Goal: Complete application form

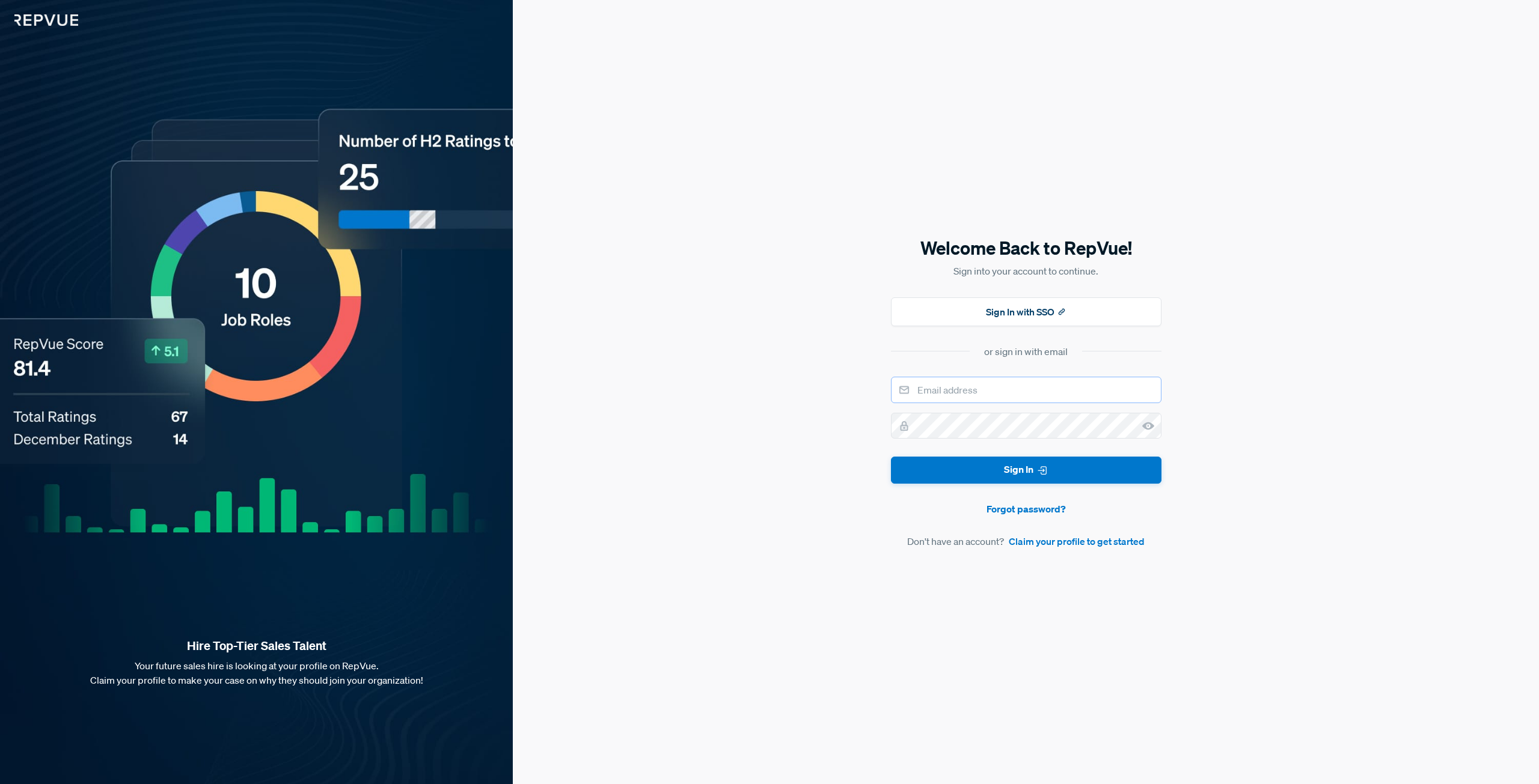
click at [984, 395] on input "email" at bounding box center [1027, 390] width 271 height 27
type input "[EMAIL_ADDRESS][DOMAIN_NAME]"
click at [1050, 547] on link "Claim your profile to get started" at bounding box center [1077, 541] width 136 height 15
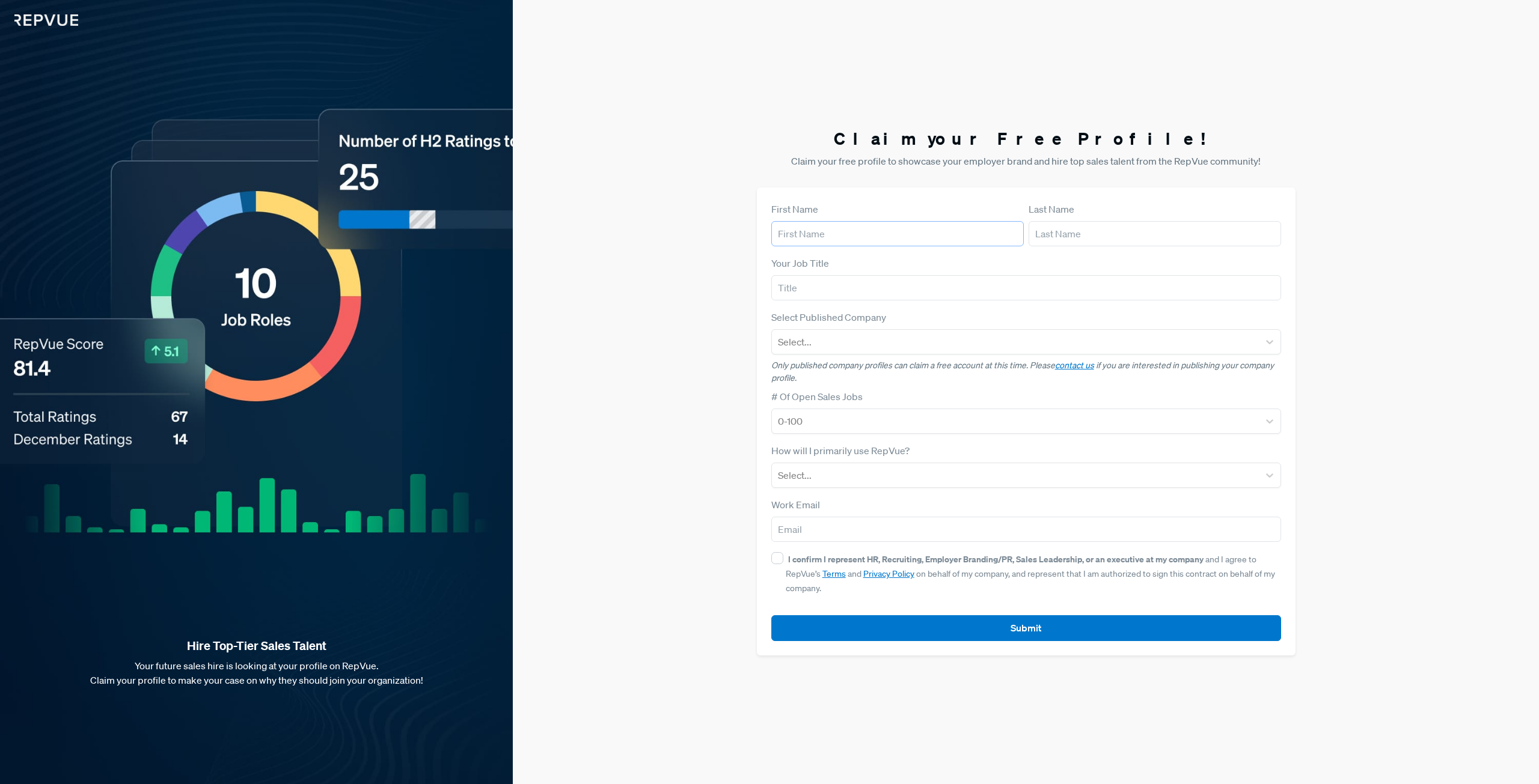
click at [899, 237] on input "text" at bounding box center [898, 234] width 253 height 25
type input "[PERSON_NAME]"
type input "[EMAIL_ADDRESS][DOMAIN_NAME]"
click at [863, 288] on input "text" at bounding box center [1027, 288] width 510 height 25
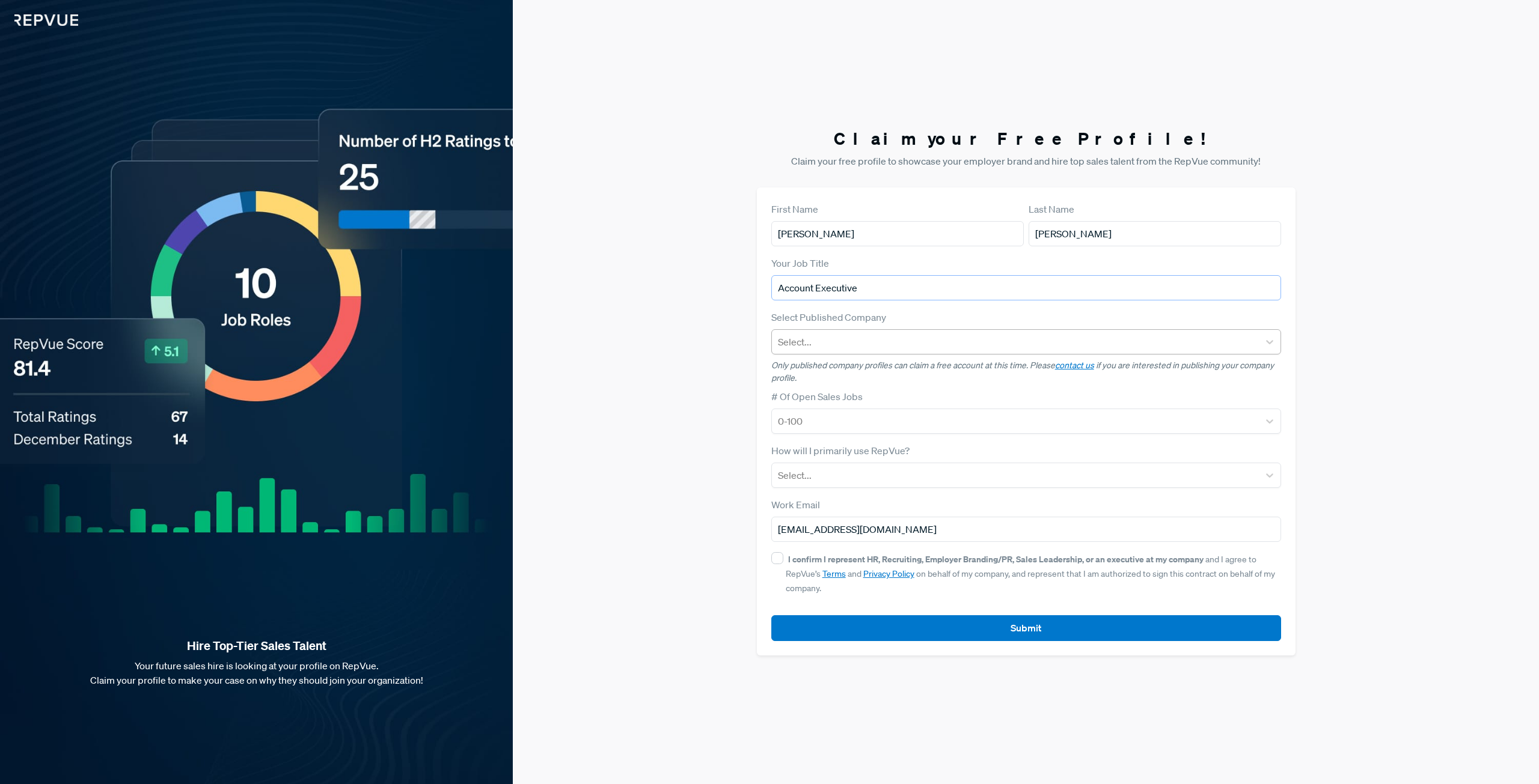
type input "Account Executive"
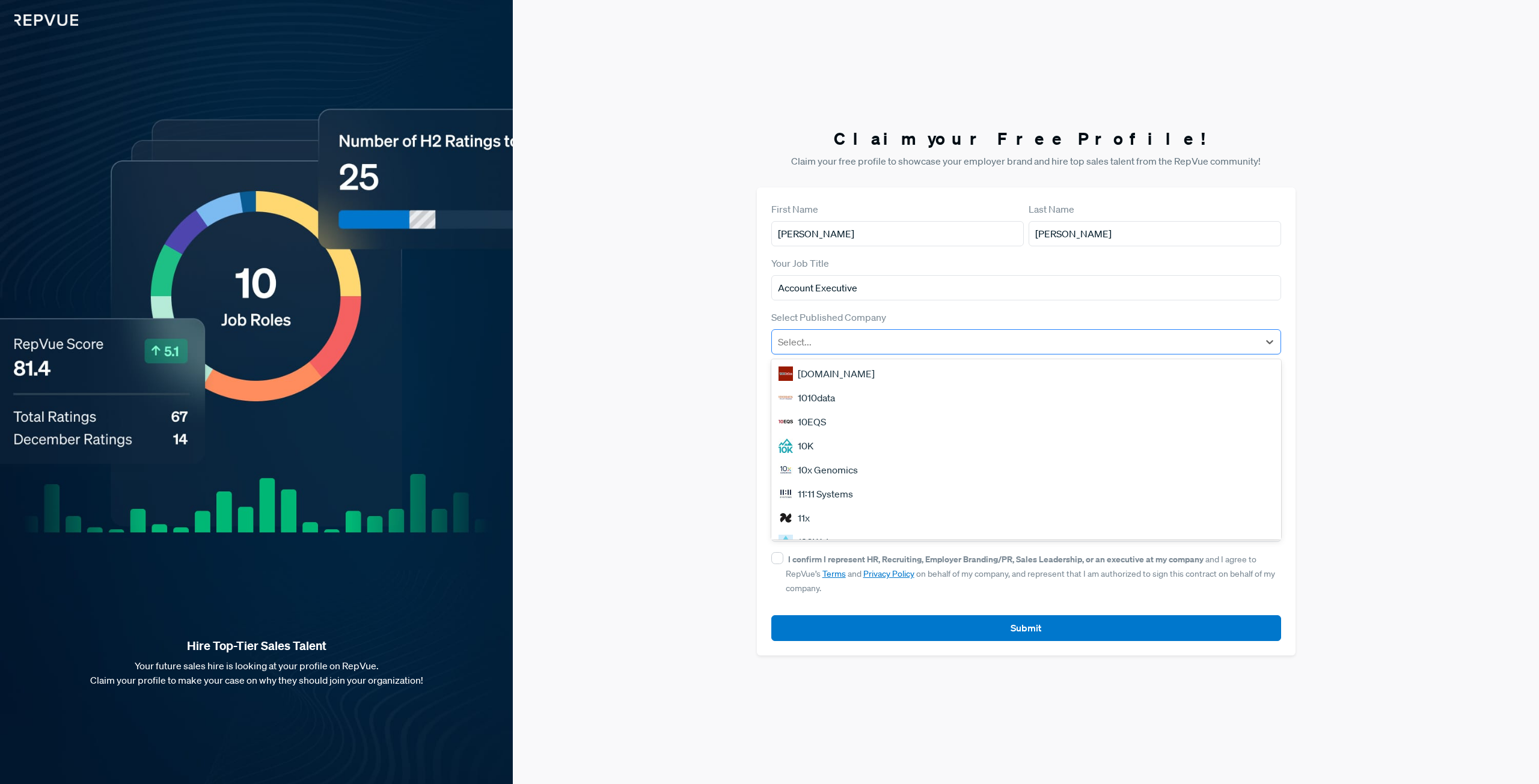
click at [920, 347] on div at bounding box center [1015, 342] width 475 height 17
type input "gartner"
click at [897, 366] on div "Gartner" at bounding box center [1027, 374] width 510 height 24
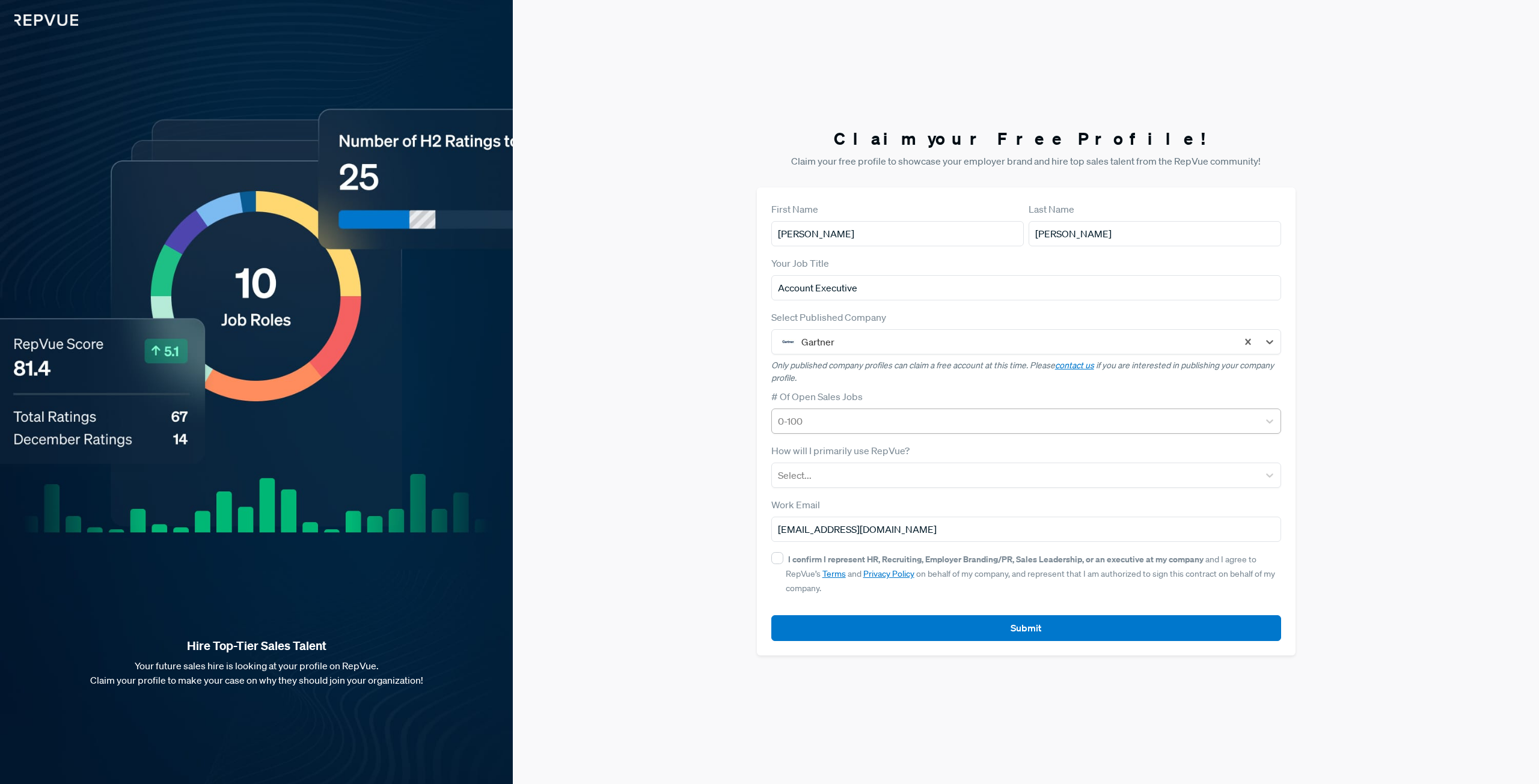
click at [891, 420] on div at bounding box center [1015, 421] width 475 height 17
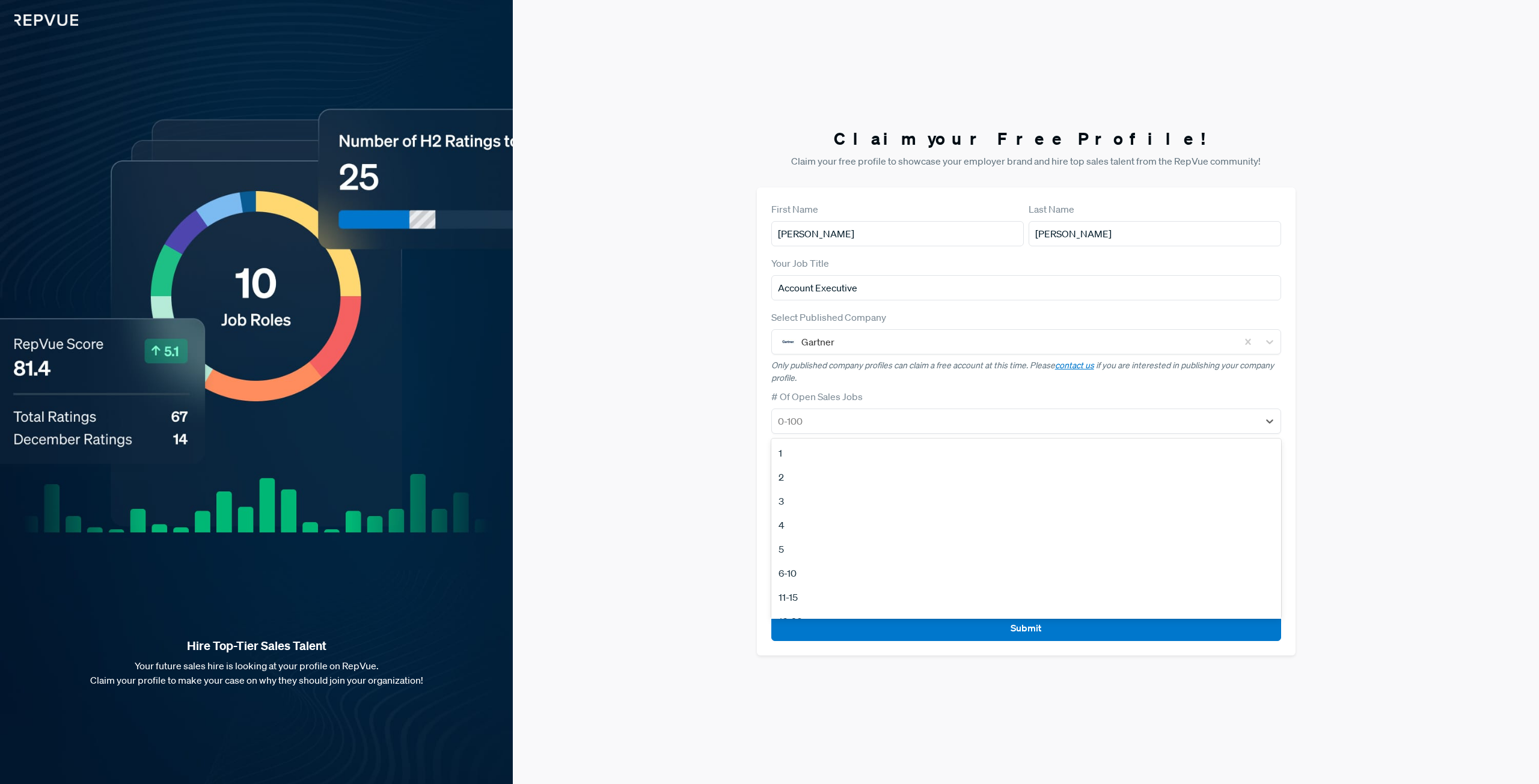
click at [879, 385] on form "First Name [PERSON_NAME] Name [PERSON_NAME] Your Job Title Account Executive Se…" at bounding box center [1027, 422] width 510 height 439
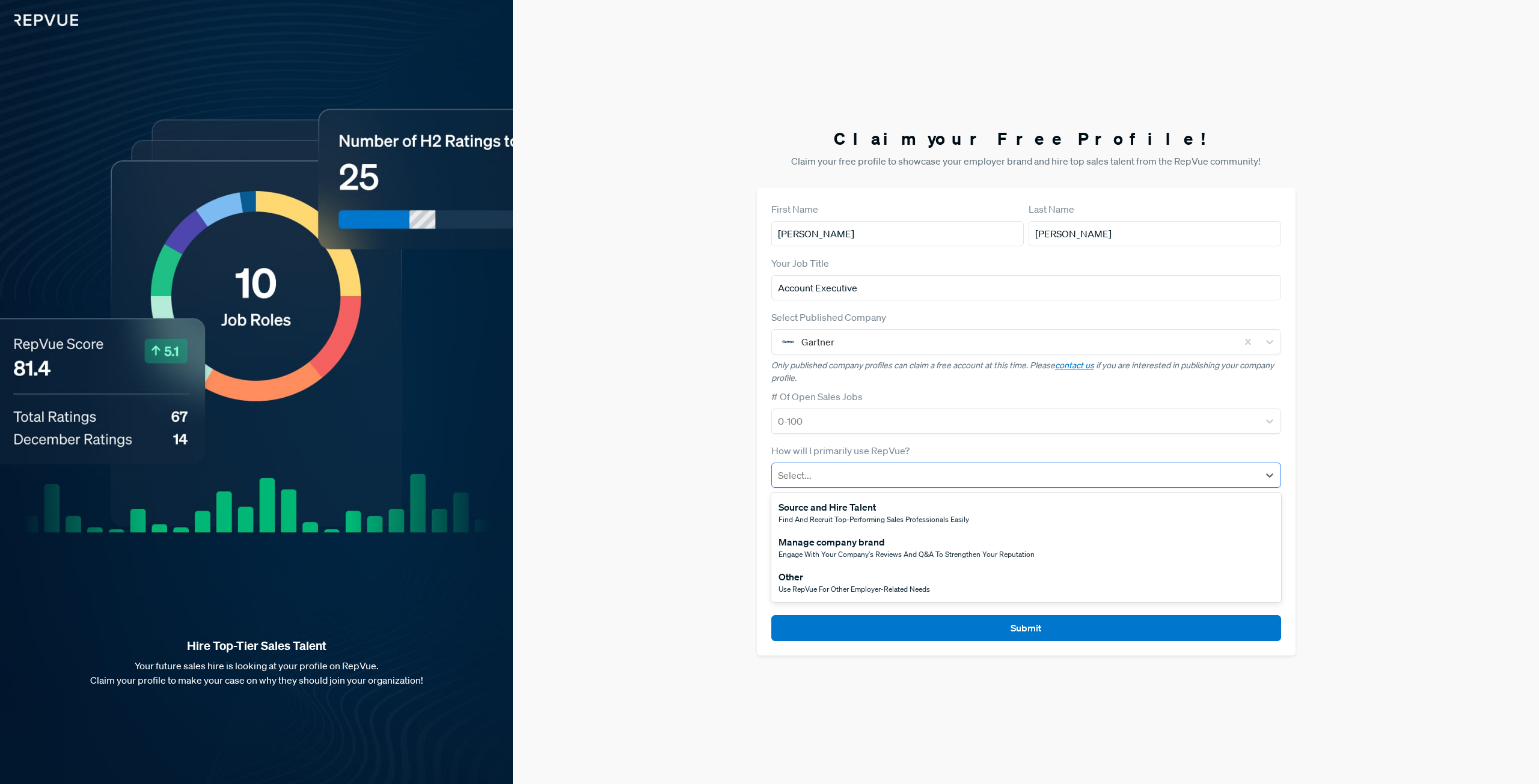
click at [873, 485] on div "Select..." at bounding box center [1015, 475] width 487 height 22
click at [841, 583] on div "Other" at bounding box center [854, 577] width 152 height 15
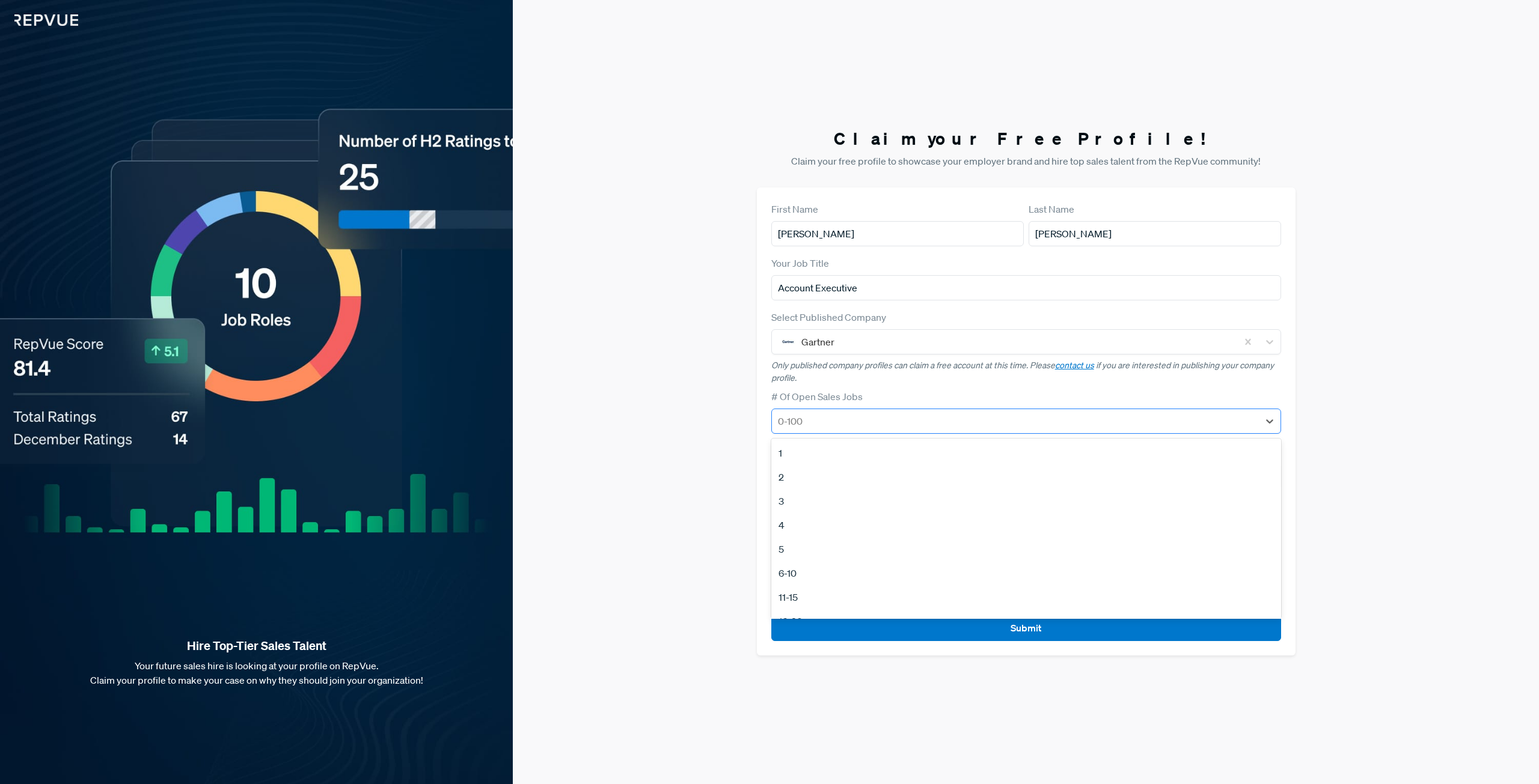
click at [817, 424] on div at bounding box center [1015, 421] width 475 height 17
click at [831, 578] on div "100+" at bounding box center [1027, 581] width 510 height 24
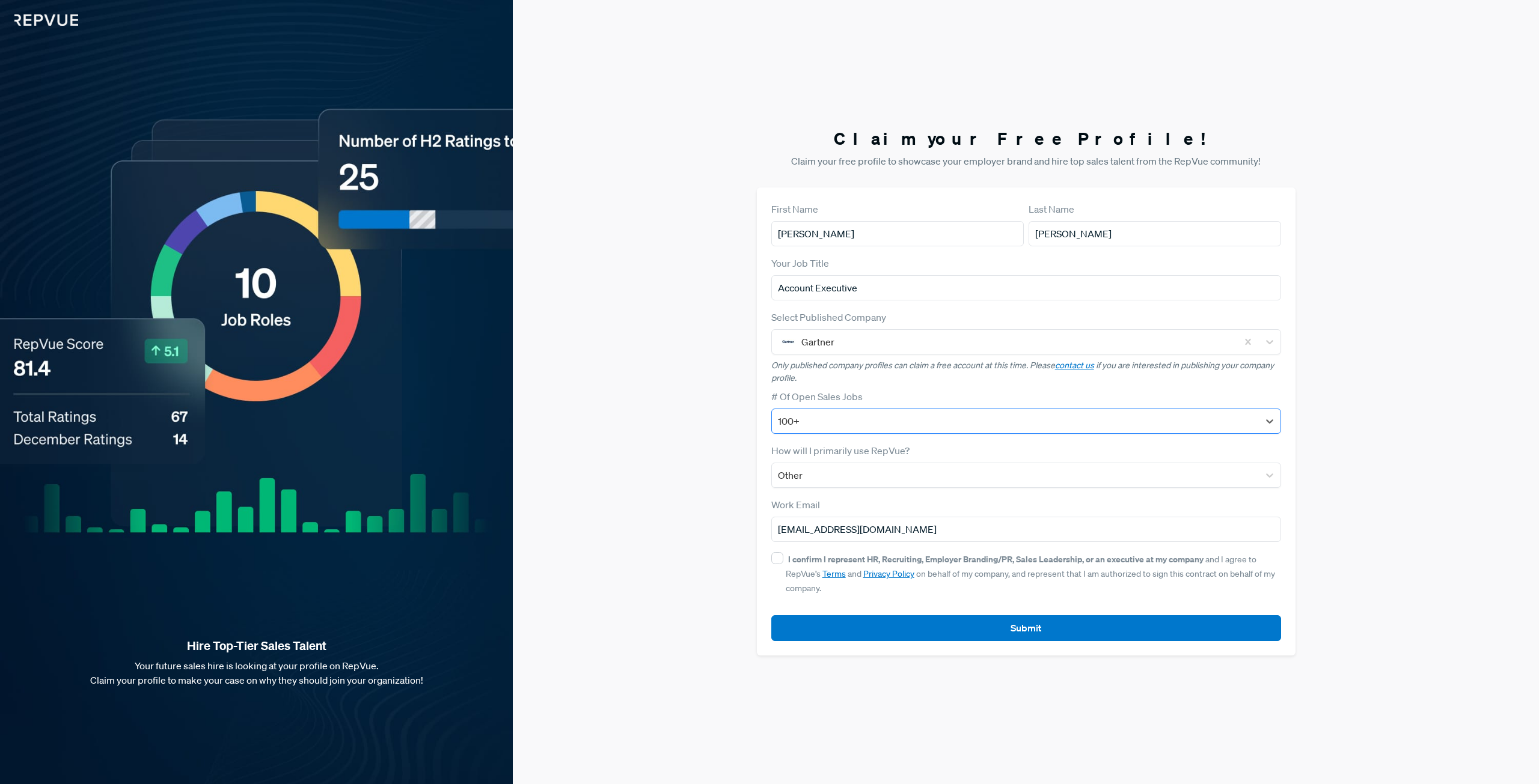
click at [829, 415] on div at bounding box center [1015, 421] width 475 height 17
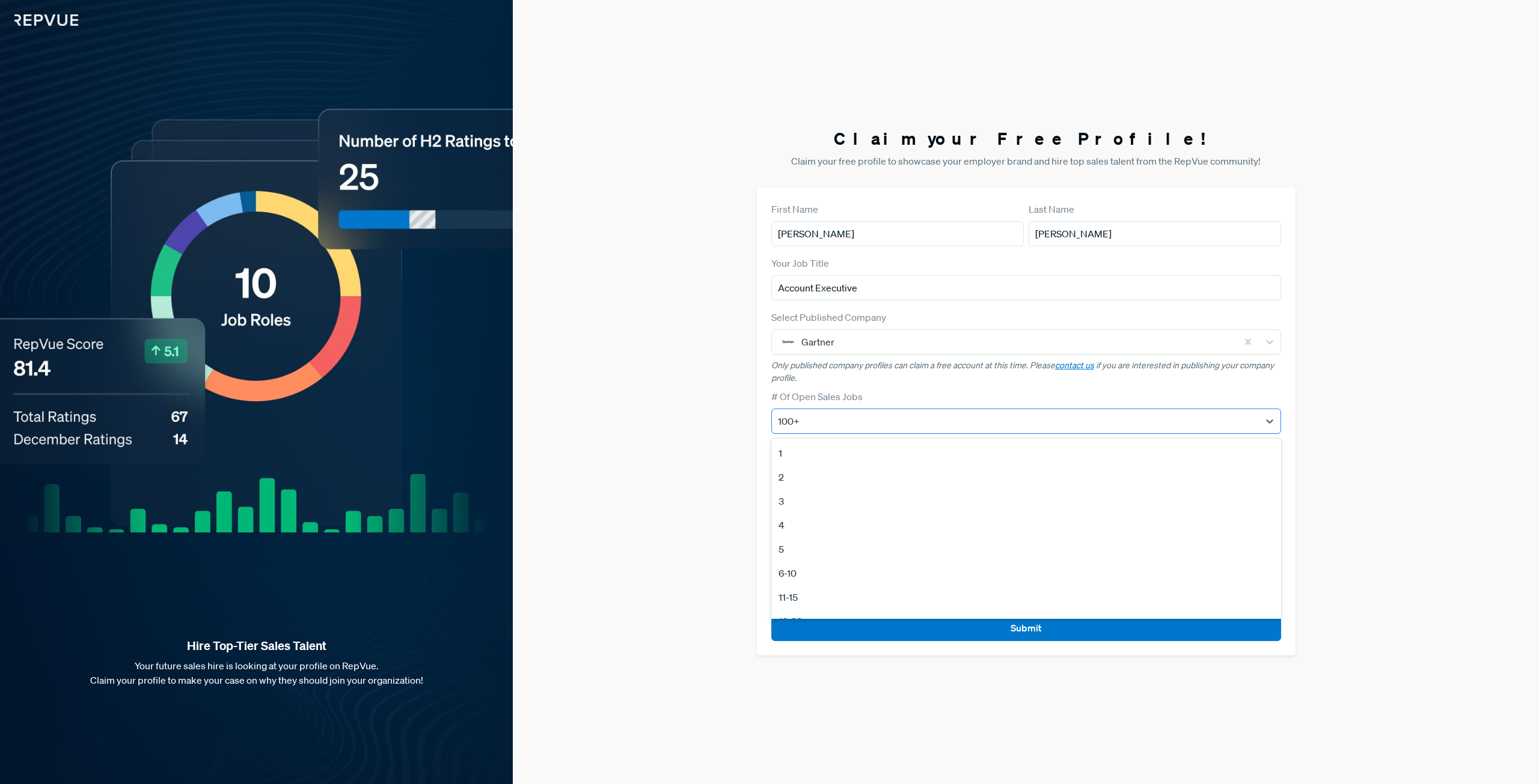
scroll to position [94, 0]
click at [829, 417] on div at bounding box center [1015, 421] width 475 height 17
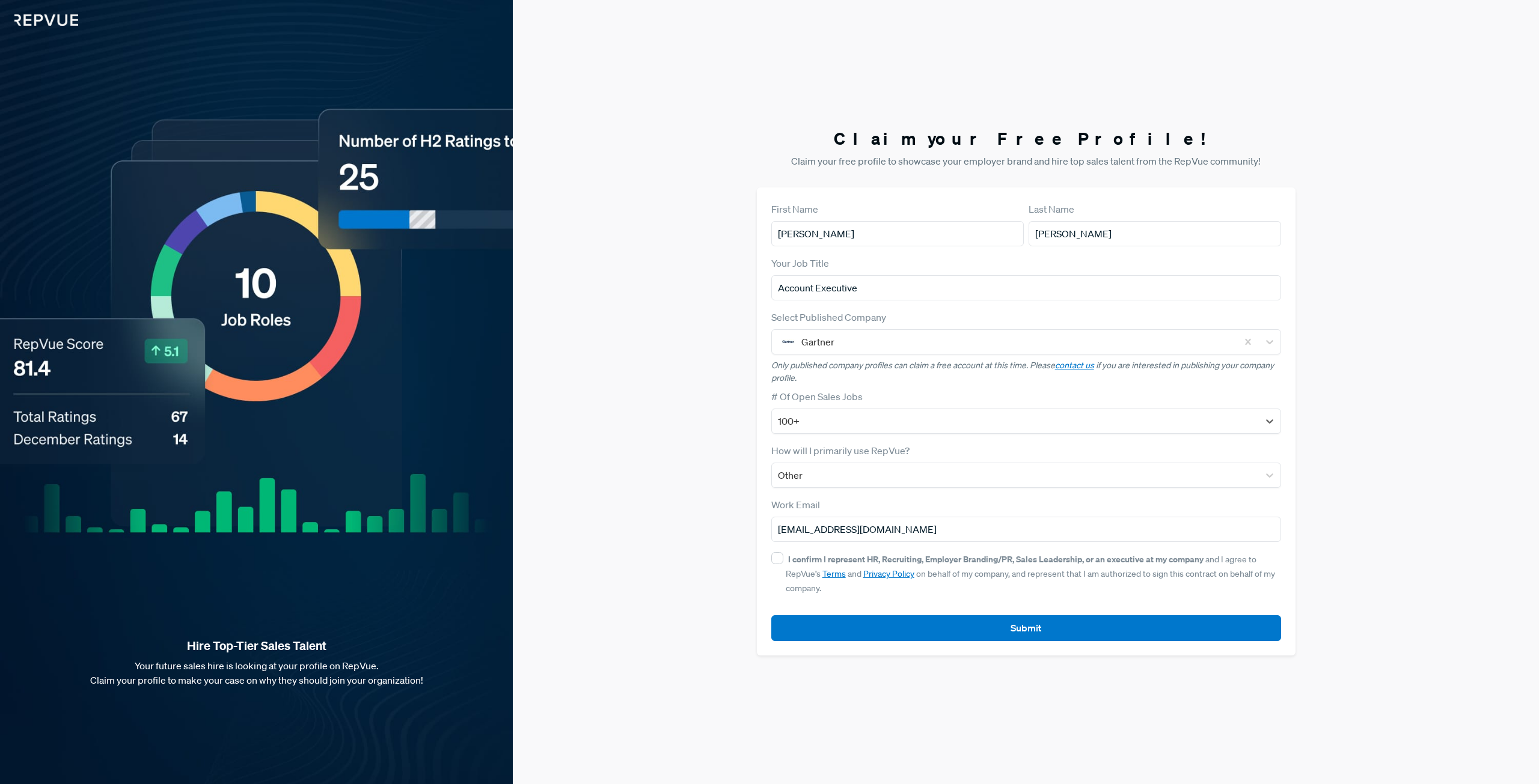
click at [671, 464] on div "Claim your Free Profile! Claim your free profile to showcase your employer bran…" at bounding box center [1026, 392] width 1026 height 784
click at [776, 555] on input "I confirm I represent HR, Recruiting, Employer Branding/PR, Sales Leadership, o…" at bounding box center [778, 558] width 12 height 12
checkbox input "true"
